Goal: Task Accomplishment & Management: Manage account settings

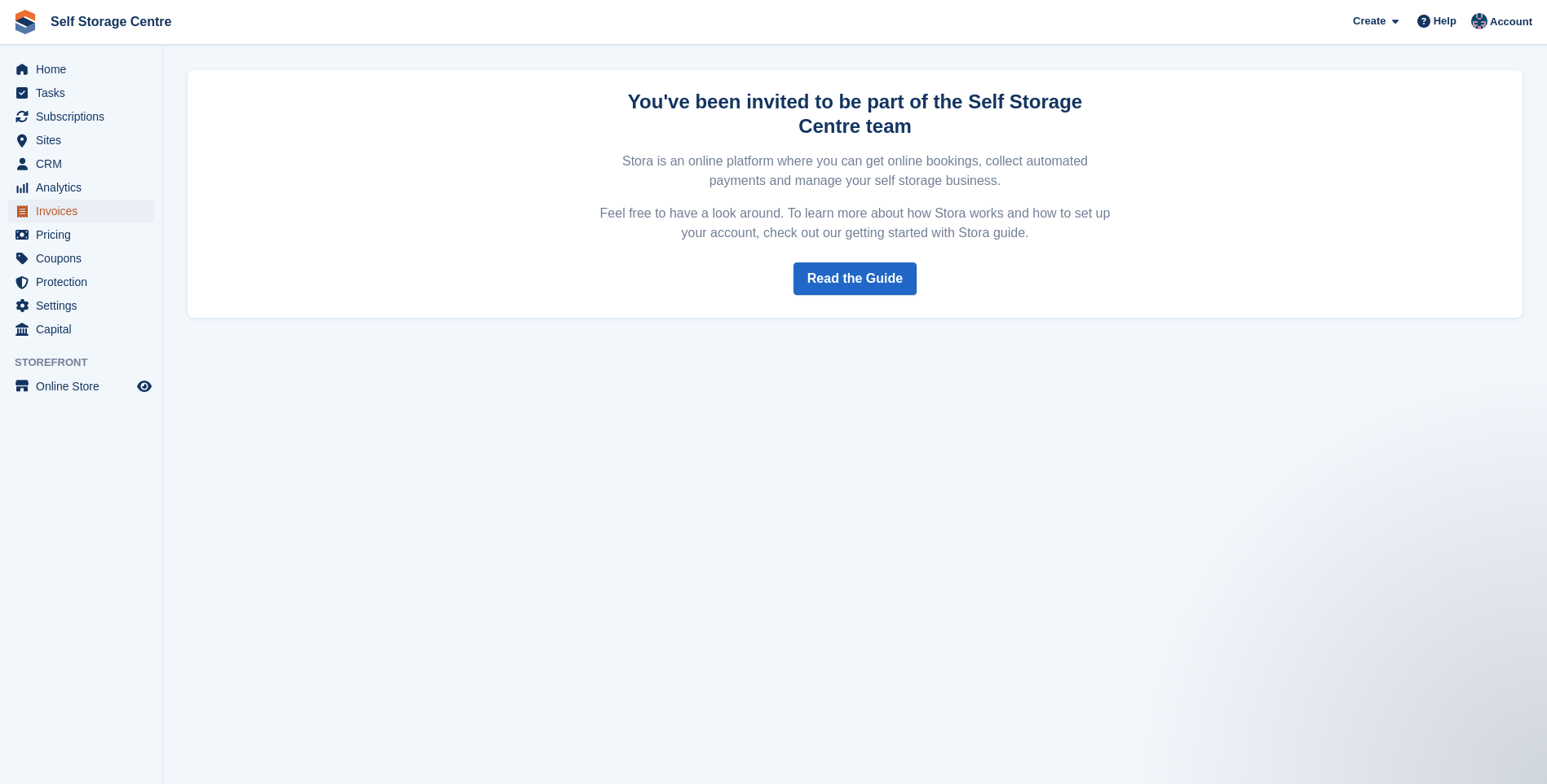
click at [64, 209] on span "Invoices" at bounding box center [85, 211] width 98 height 23
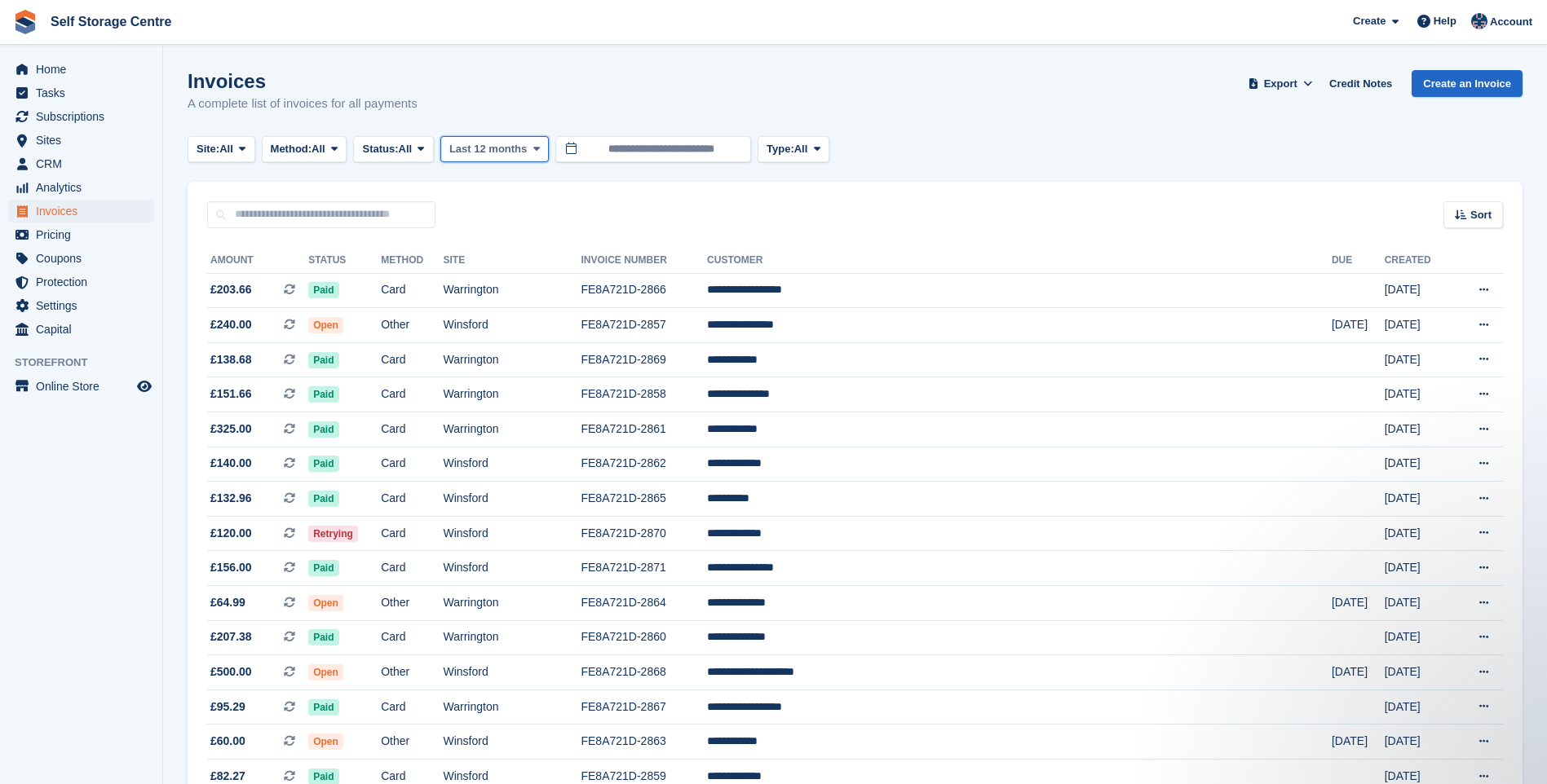
click at [463, 149] on span "Last 12 months" at bounding box center [488, 149] width 77 height 16
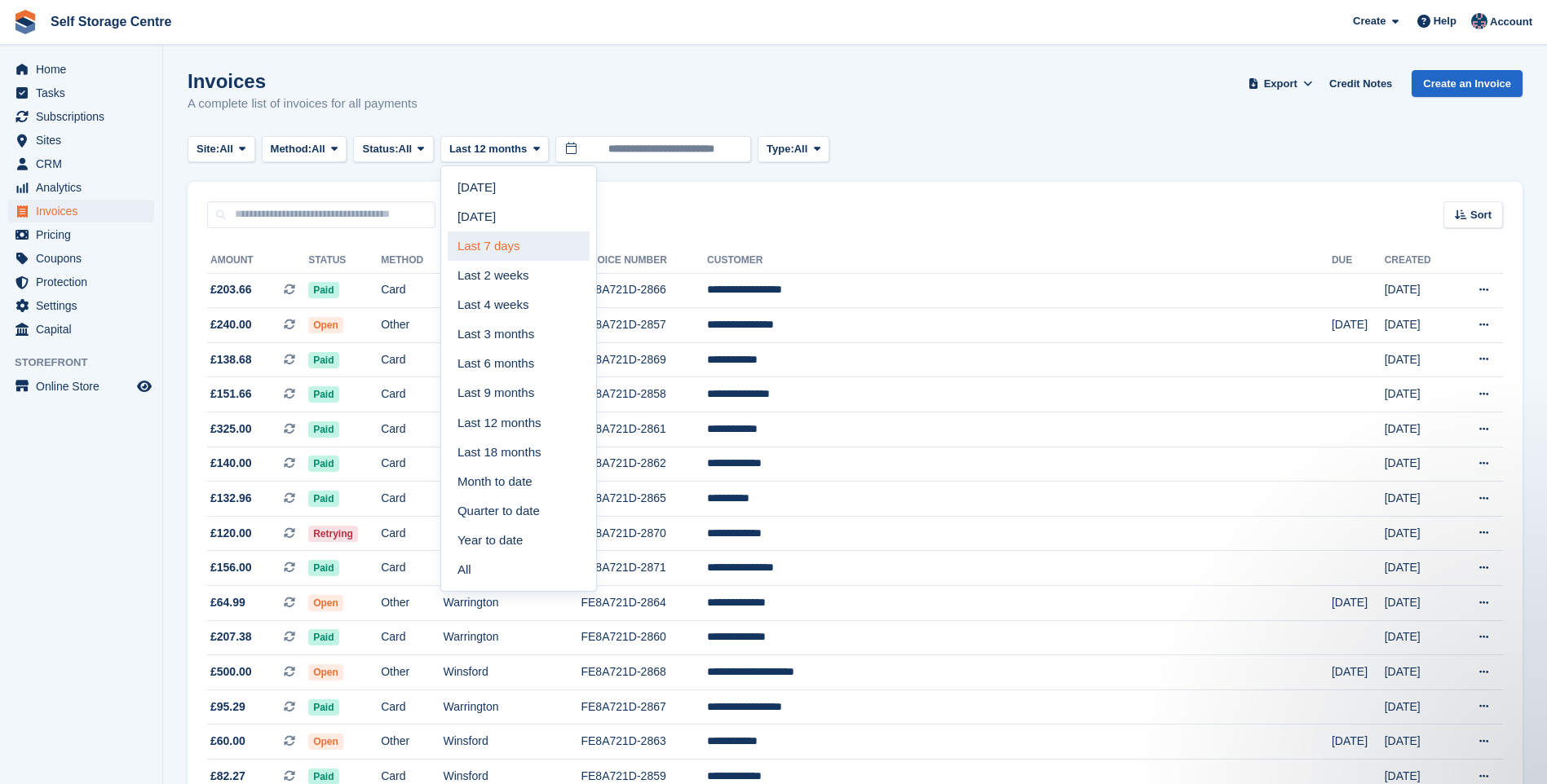
click at [501, 246] on link "Last 7 days" at bounding box center [519, 246] width 142 height 29
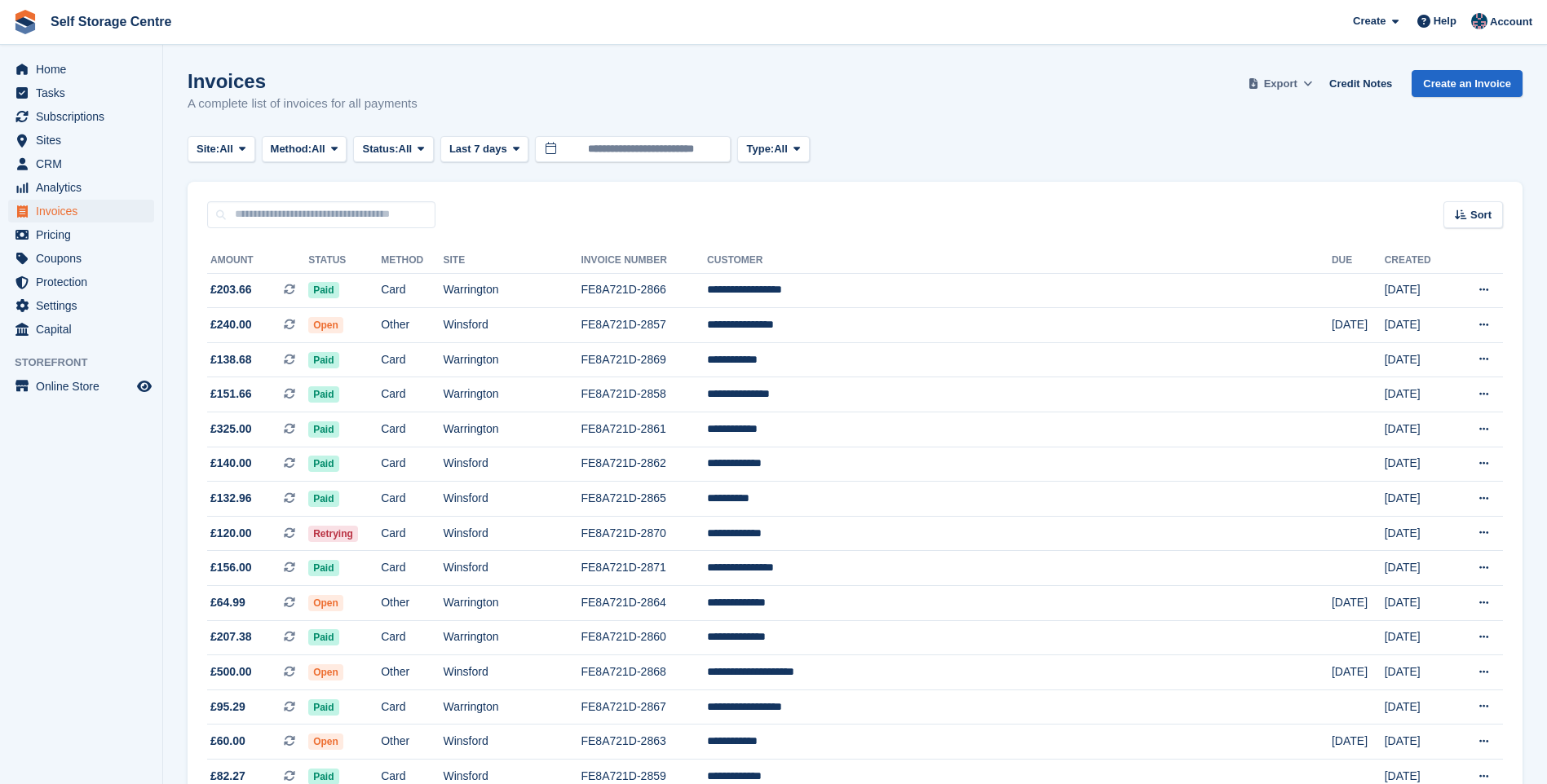
click at [1298, 83] on span "Export" at bounding box center [1280, 83] width 34 height 16
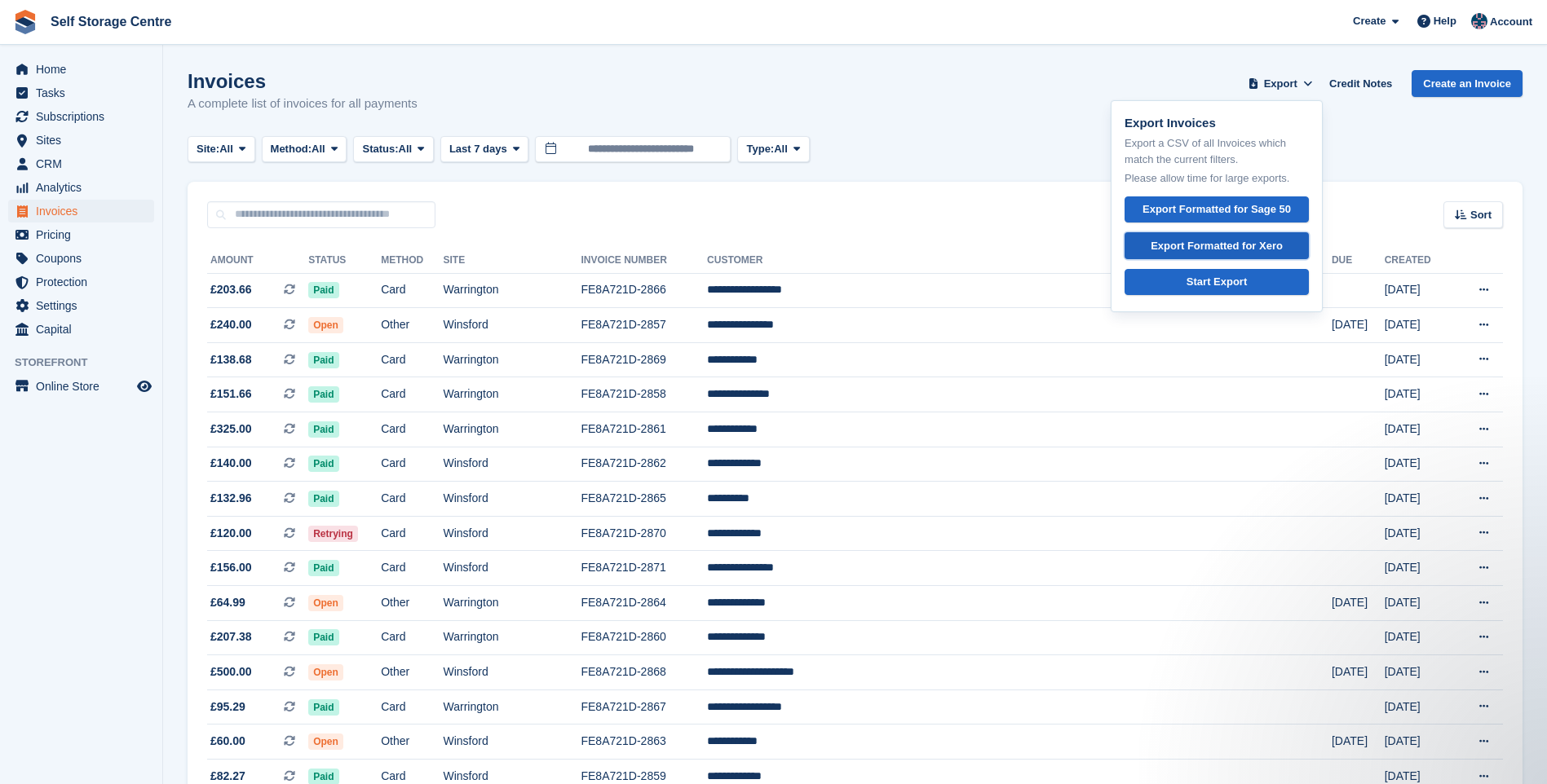
click at [1224, 252] on div "Export Formatted for Xero" at bounding box center [1217, 246] width 132 height 16
click at [77, 115] on span "Subscriptions" at bounding box center [85, 116] width 98 height 23
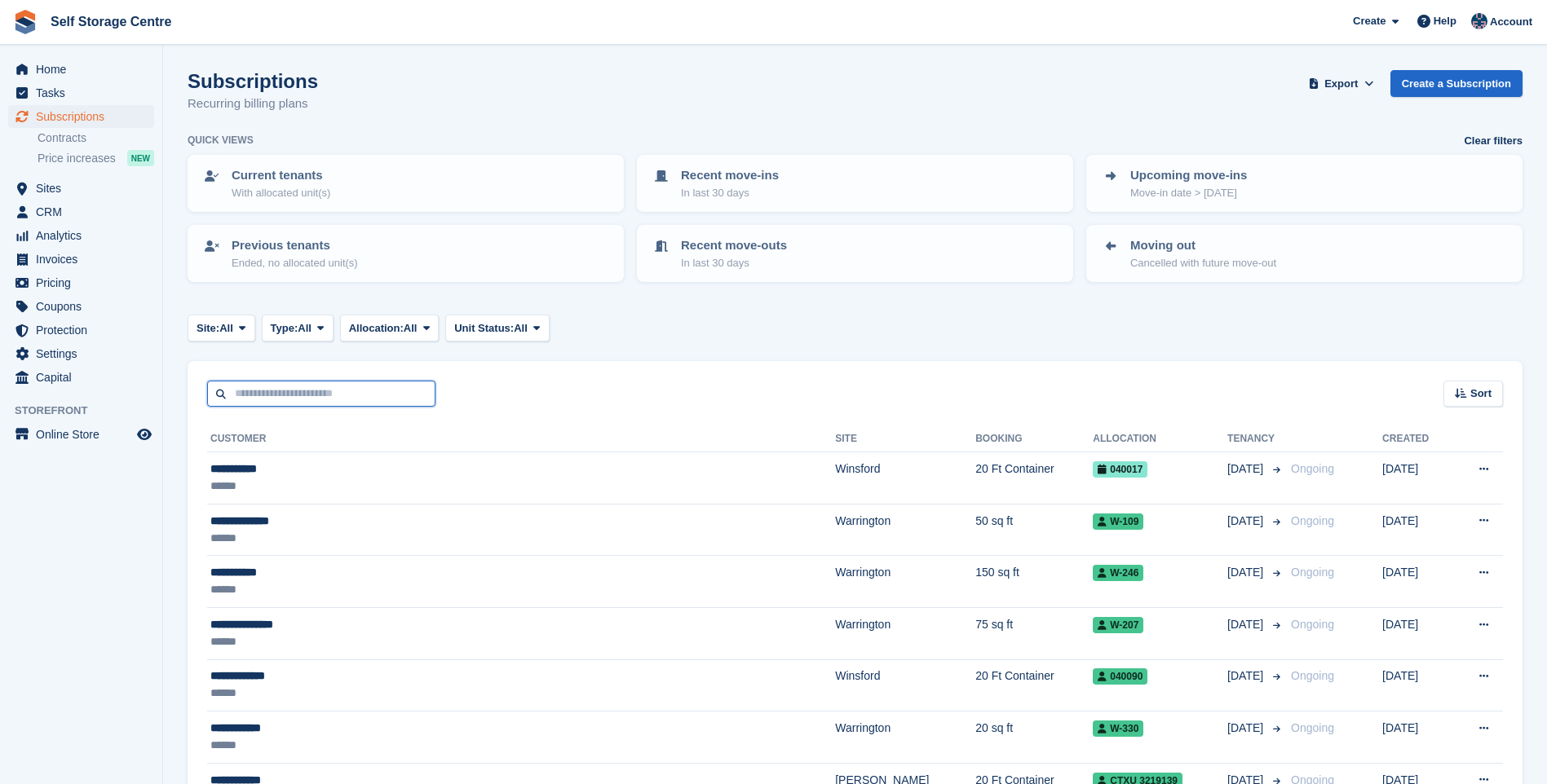
click at [264, 385] on input "text" at bounding box center [322, 394] width 229 height 27
type input "*****"
